Goal: Transaction & Acquisition: Purchase product/service

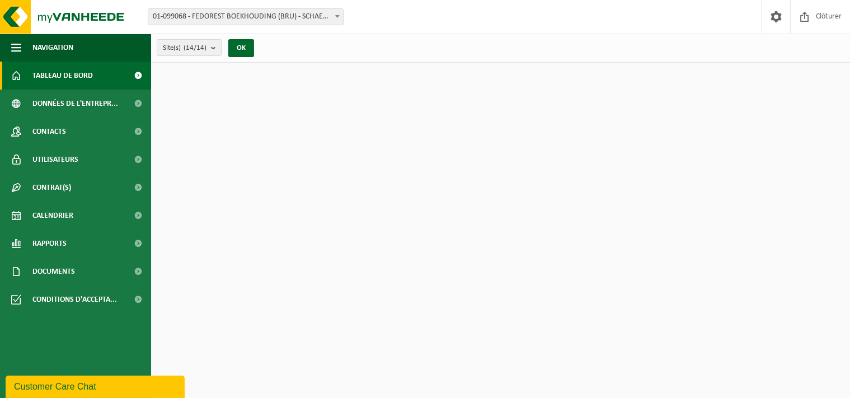
click at [310, 12] on span "01-099068 - FEDOREST BOEKHOUDING (BRU) - SCHAERBEEK" at bounding box center [245, 17] width 195 height 16
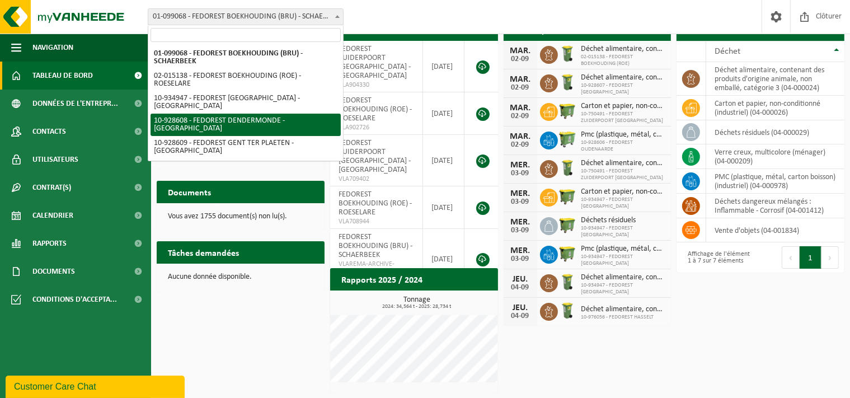
scroll to position [168, 0]
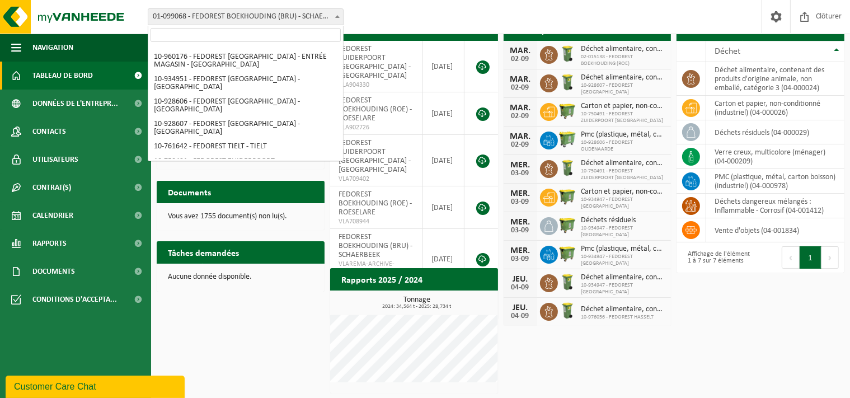
select select "99357"
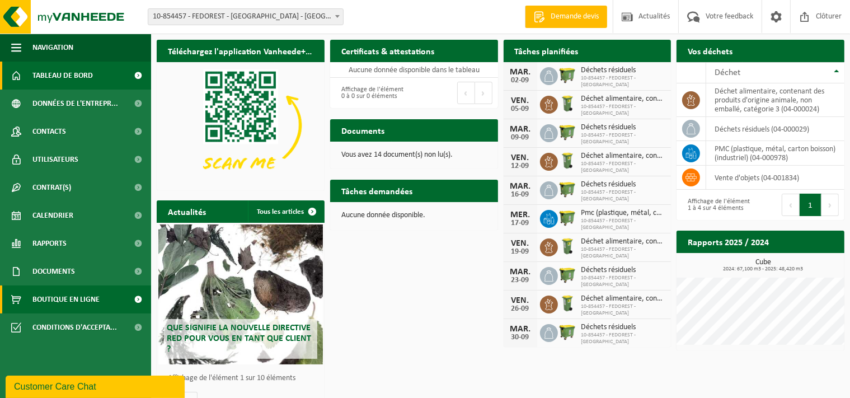
click at [76, 295] on span "Boutique en ligne" at bounding box center [65, 299] width 67 height 28
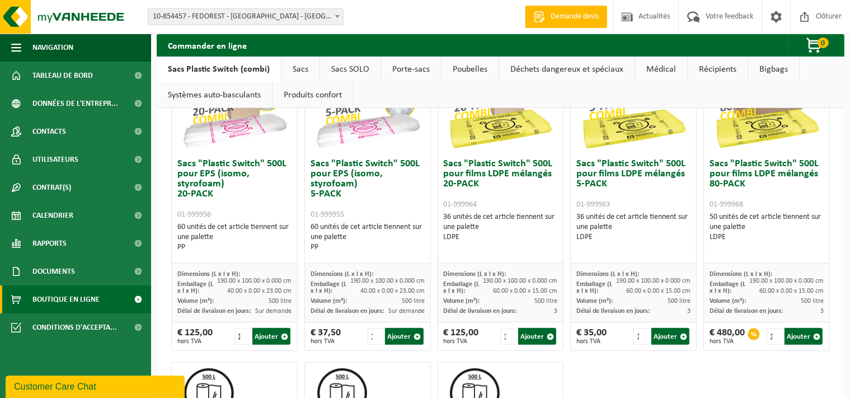
scroll to position [66, 0]
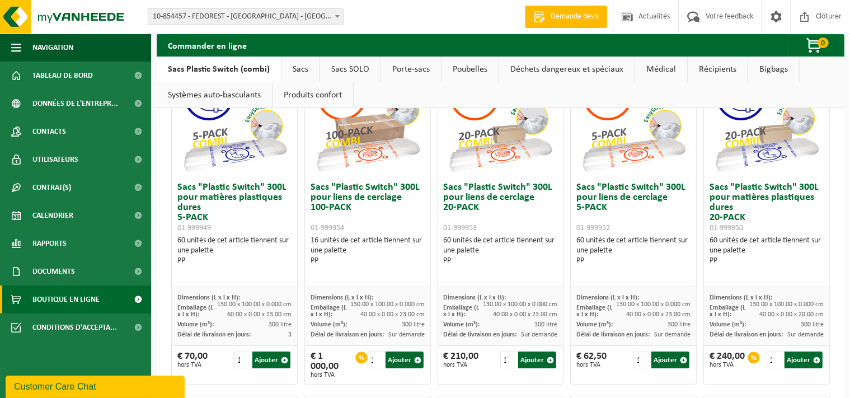
click at [306, 70] on link "Sacs" at bounding box center [301, 70] width 38 height 26
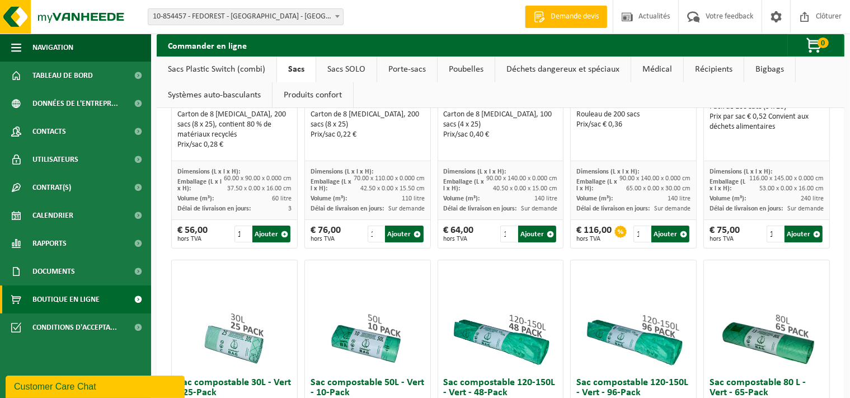
scroll to position [302, 0]
